Goal: Communication & Community: Answer question/provide support

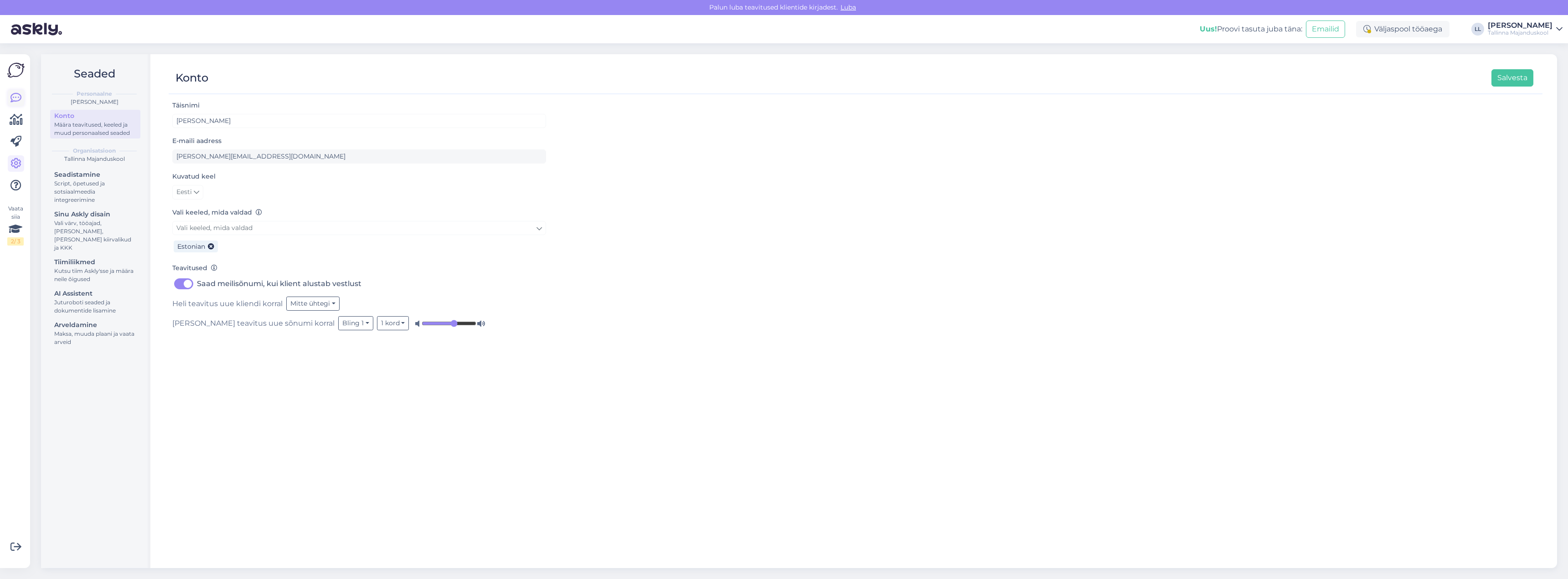
click at [17, 94] on icon at bounding box center [16, 98] width 11 height 11
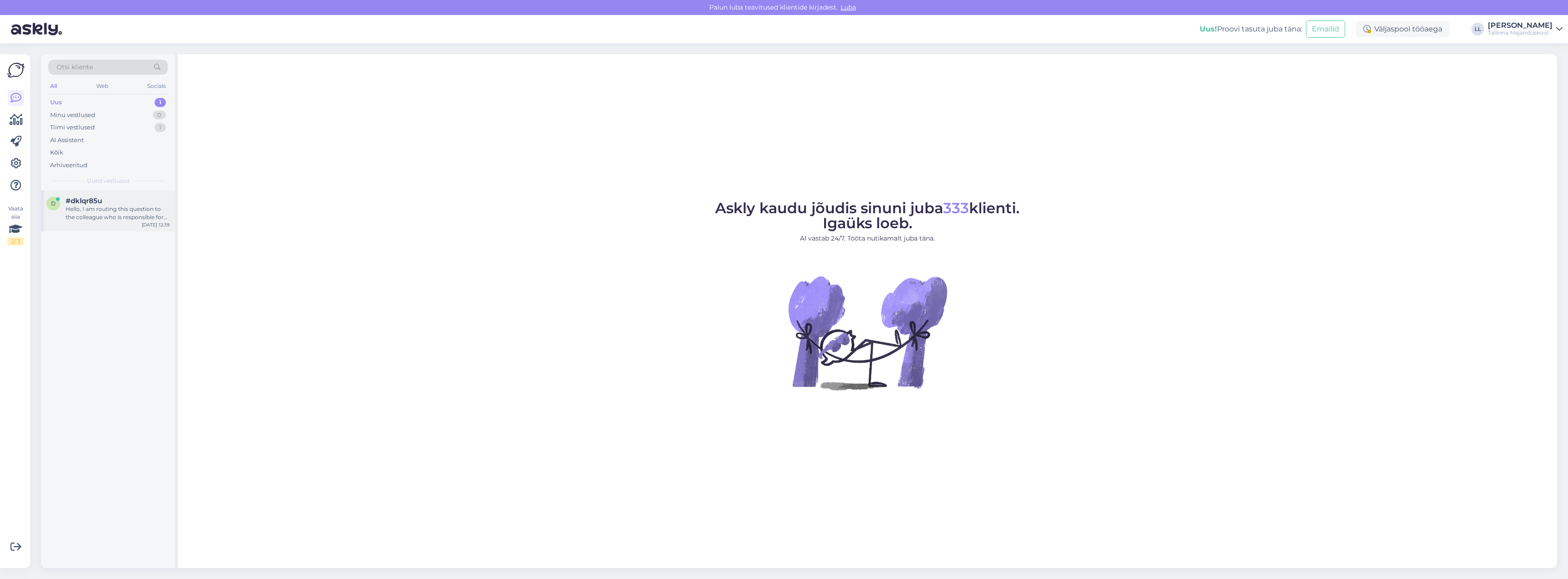
click at [90, 215] on div "Hello, I am routing this question to the colleague who is responsible for this …" at bounding box center [117, 213] width 104 height 17
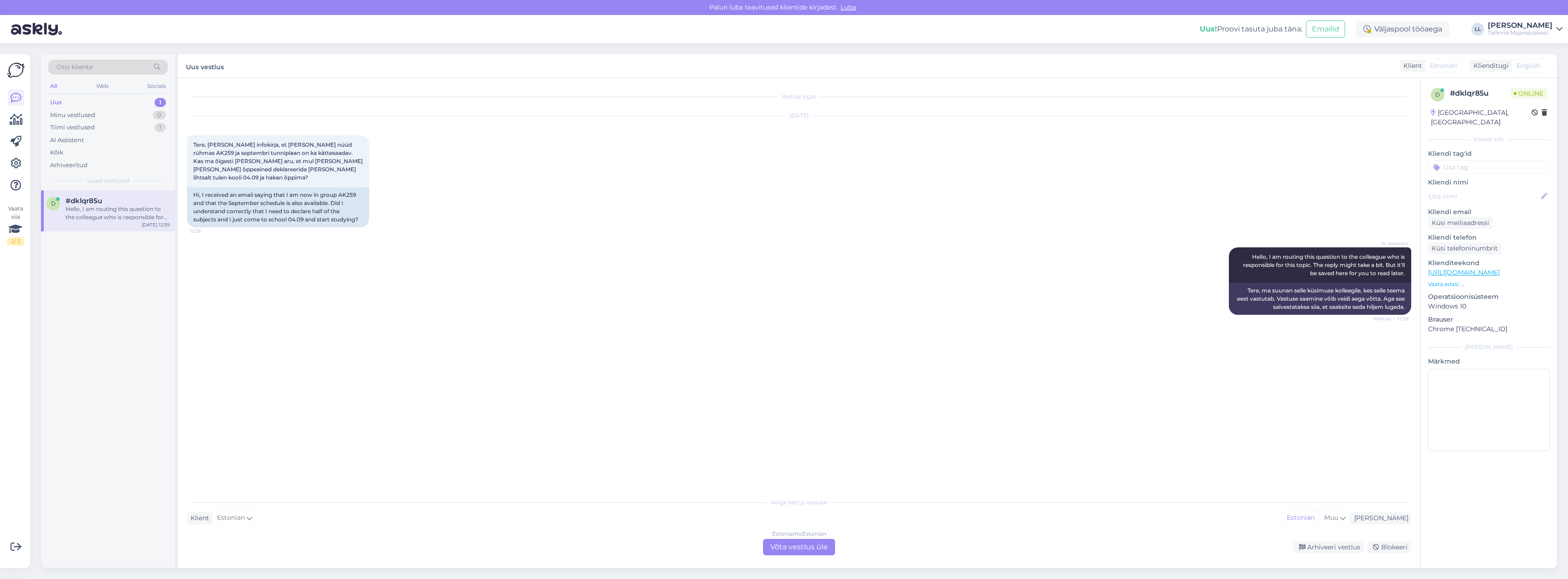
click at [810, 553] on div "Estonian to Estonian Võta vestlus üle" at bounding box center [799, 547] width 72 height 17
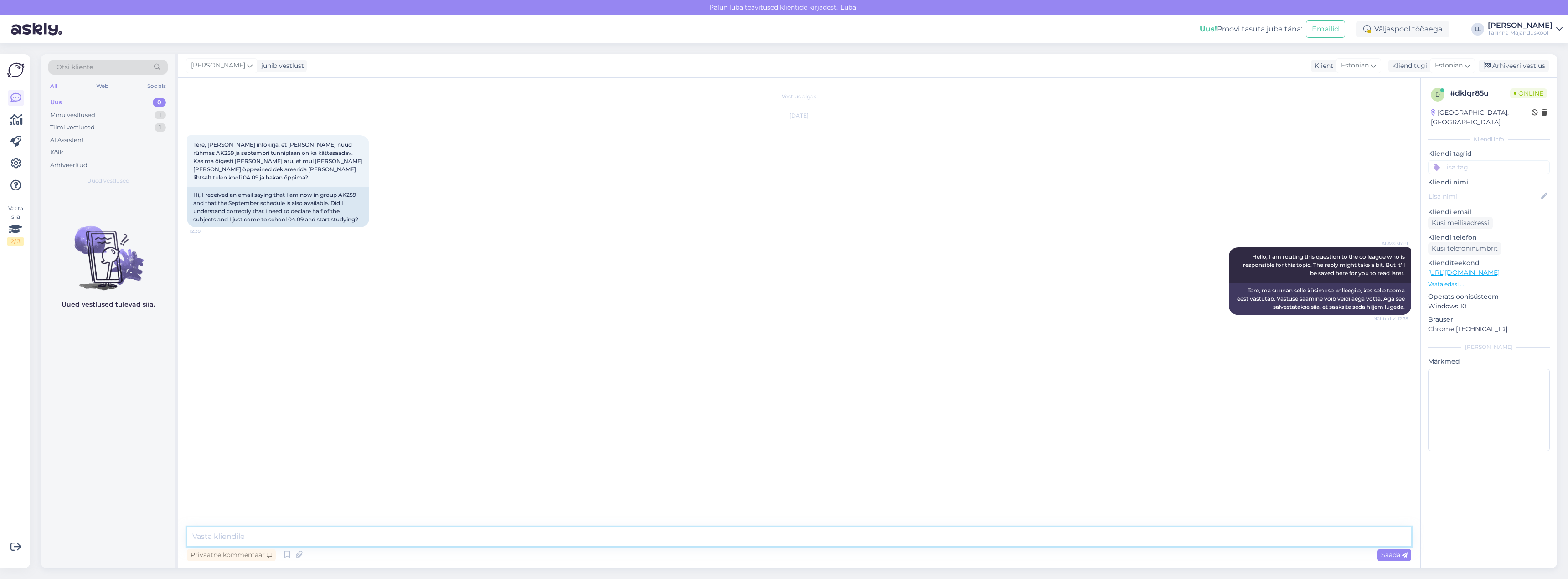
click at [272, 539] on textarea at bounding box center [799, 536] width 1224 height 19
drag, startPoint x: 528, startPoint y: 538, endPoint x: 110, endPoint y: 554, distance: 418.3
click at [110, 554] on div "Otsi kliente All Web Socials Uus 0 Minu vestlused 1 Tiimi vestlused 1 AI Assist…" at bounding box center [799, 311] width 1516 height 514
click at [539, 531] on textarea "Tere. Kõik uued õppijad tulevad sessioonigraafiku ja tunniplaani alusel tööle n…" at bounding box center [799, 536] width 1224 height 19
drag, startPoint x: 516, startPoint y: 539, endPoint x: 279, endPoint y: 540, distance: 237.0
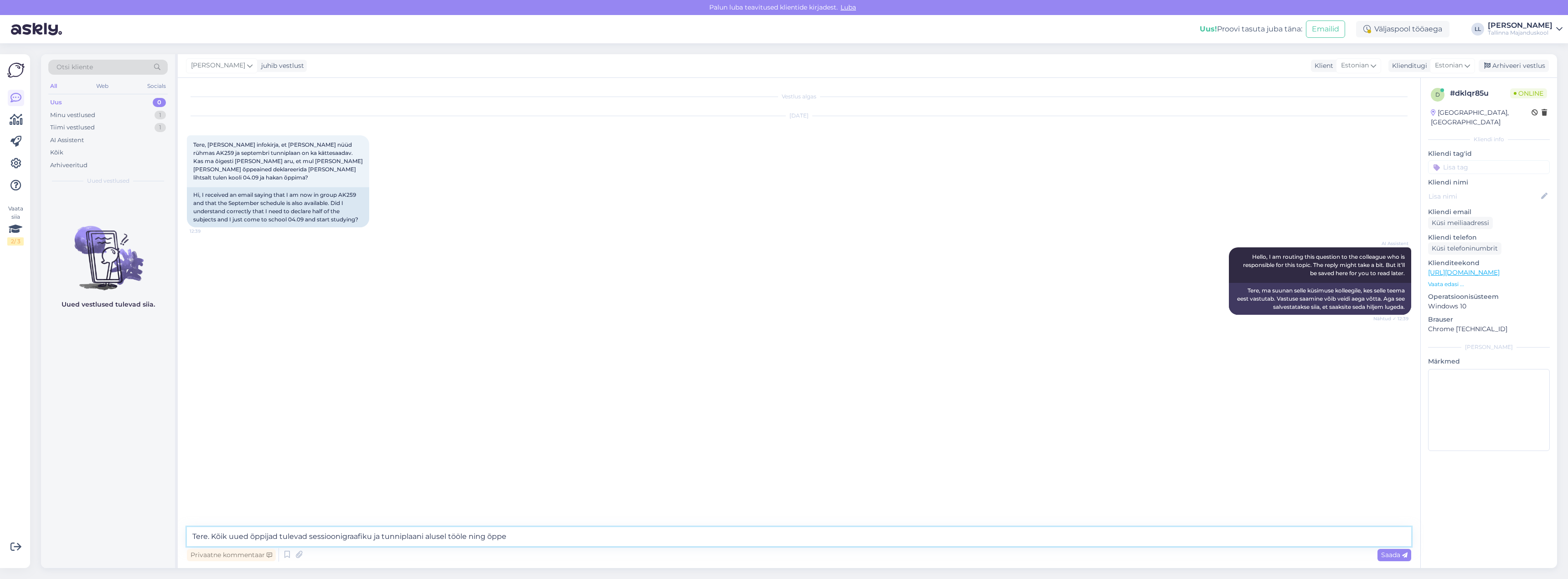
click at [279, 540] on textarea "Tere. Kõik uued õppijad tulevad sessioonigraafiku ja tunniplaani alusel tööle n…" at bounding box center [799, 536] width 1224 height 19
type textarea "Tere. Kõik uued õppijad hakkavad õppetöös osalema vastavalt sessioonigraafikus …"
click at [1393, 555] on span "Saada" at bounding box center [1394, 554] width 27 height 8
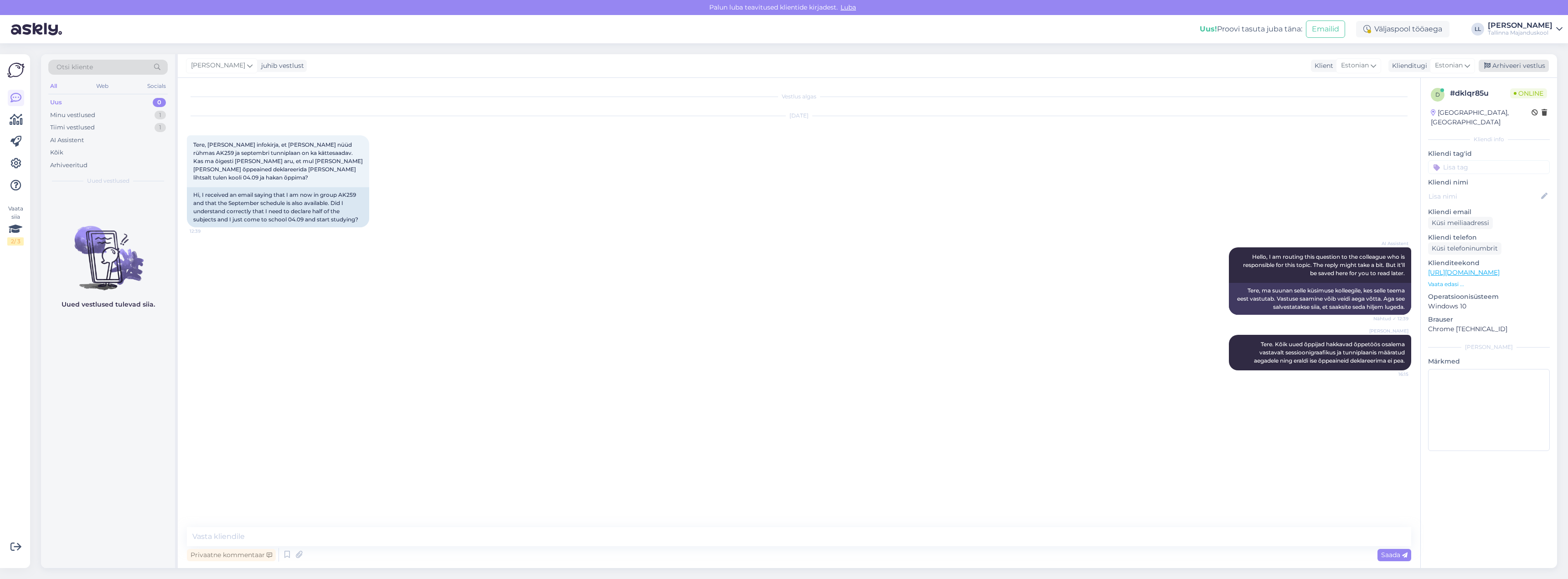
click at [1519, 65] on div "Arhiveeri vestlus" at bounding box center [1514, 66] width 70 height 12
click at [103, 128] on div "Tiimi vestlused 1" at bounding box center [107, 127] width 119 height 13
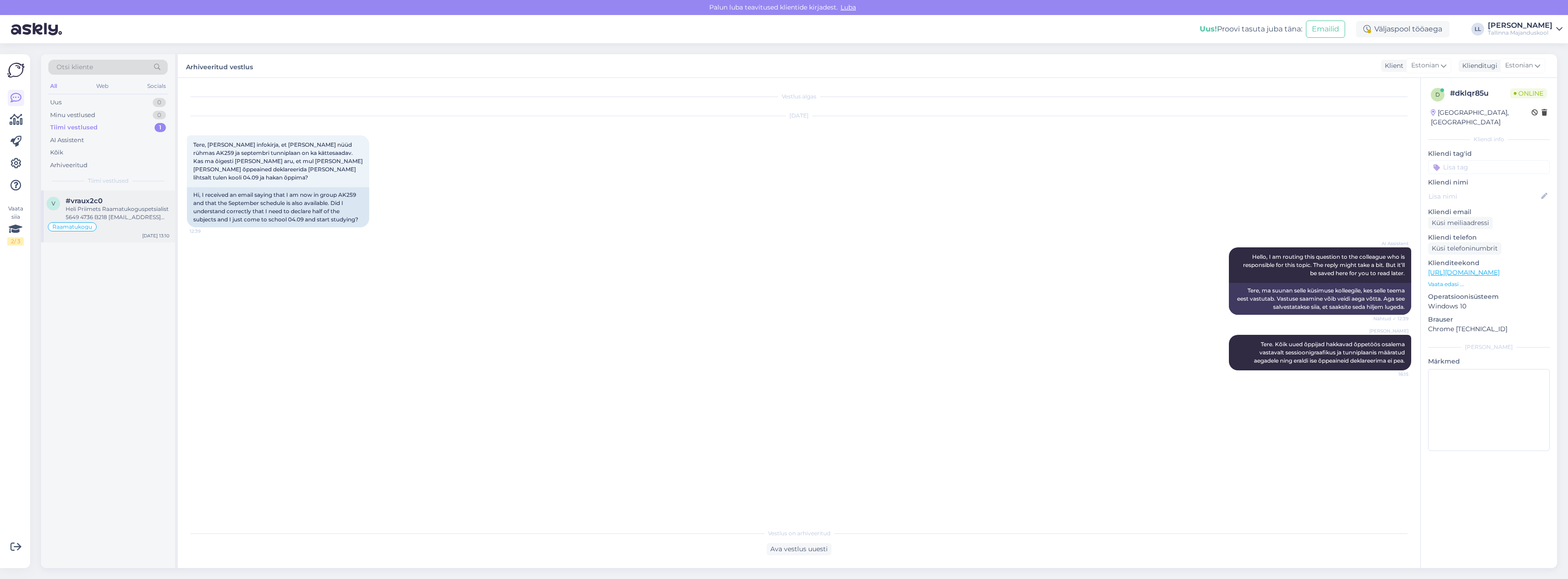
click at [122, 207] on div "Heli Priimets Raamatukoguspetsialist 5649 4736 B218 [EMAIL_ADDRESS][DOMAIN_NAME]" at bounding box center [117, 213] width 104 height 17
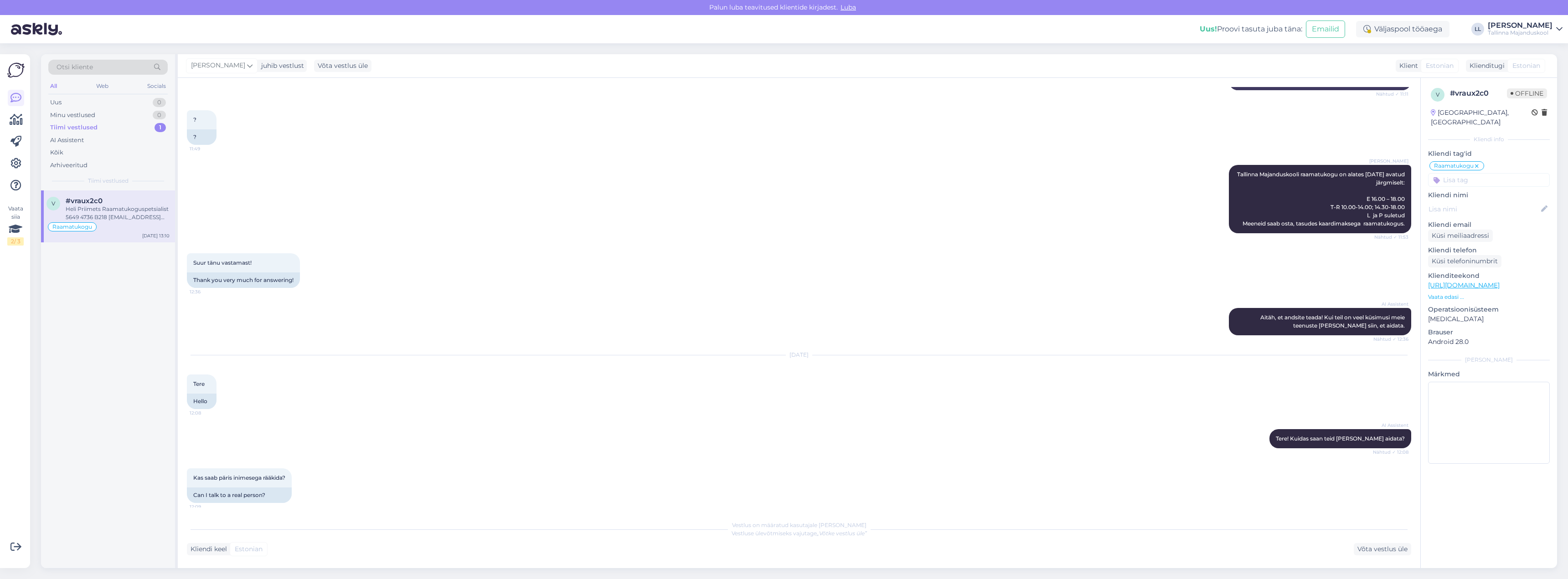
scroll to position [443, 0]
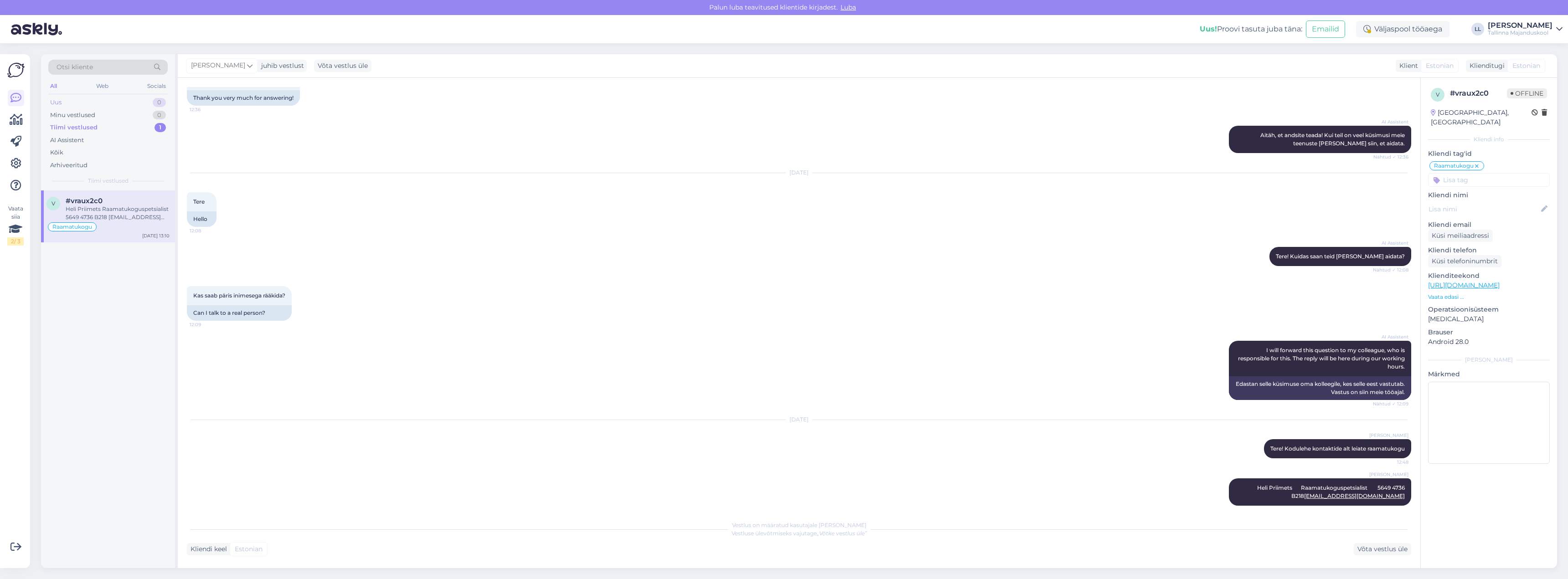
click at [140, 105] on div "Uus 0" at bounding box center [107, 102] width 119 height 13
